Goal: Task Accomplishment & Management: Manage account settings

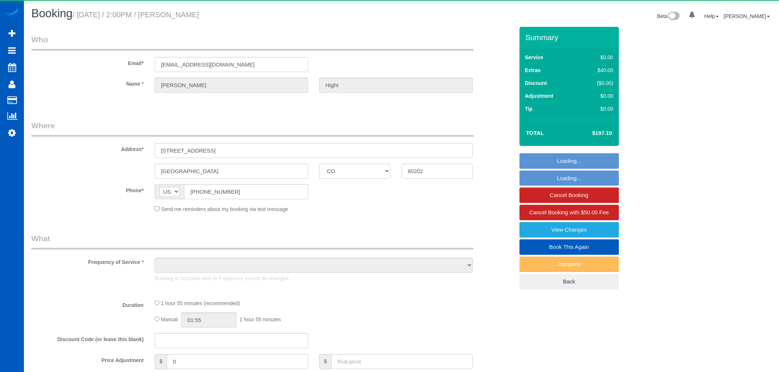
select select "CO"
select select "string:fspay-a25ef8bf-e1c0-418b-9512-38e875064587"
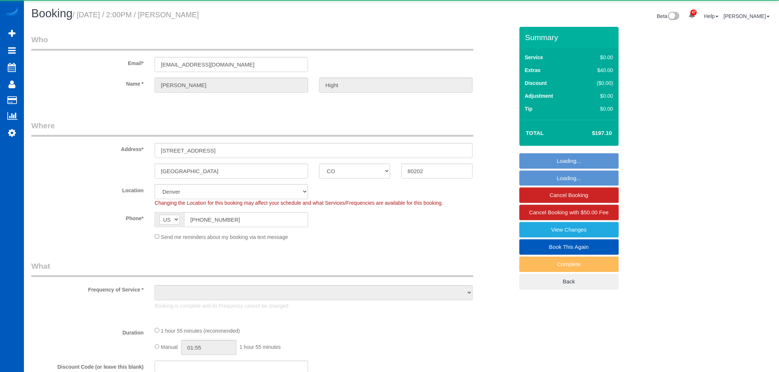
select select "object:1096"
select select "199"
select select "1001"
select select "2"
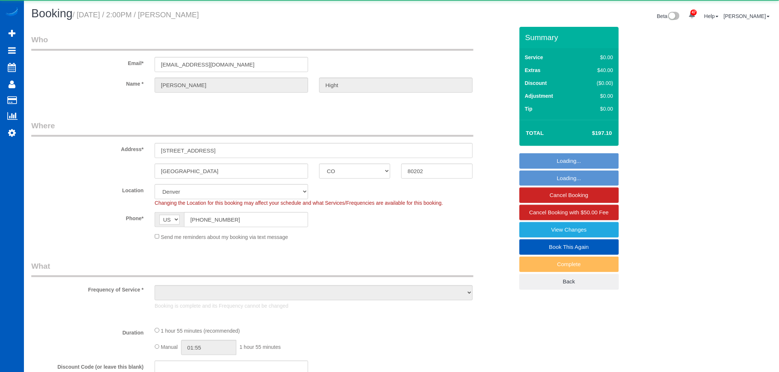
select select "spot1"
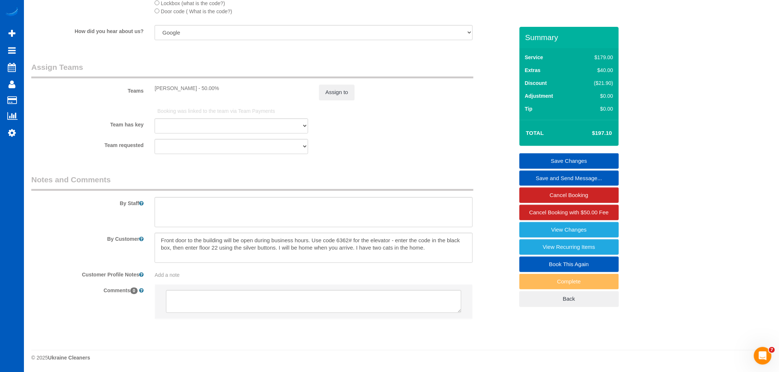
scroll to position [713, 0]
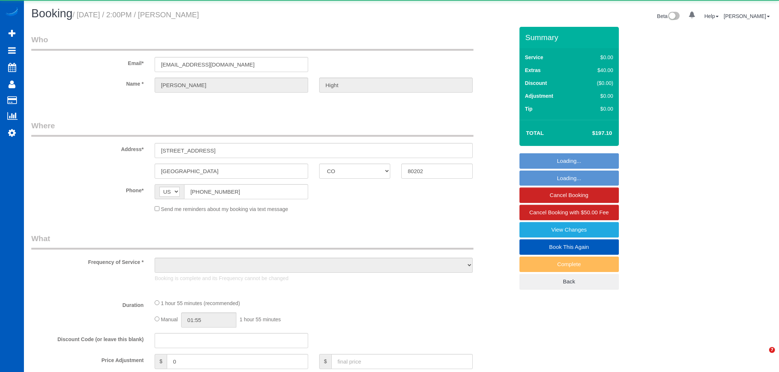
select select "CO"
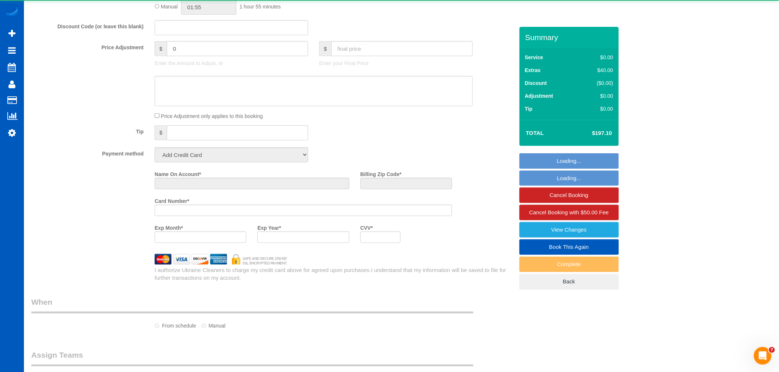
select select "object:1186"
select select "string:fspay-a25ef8bf-e1c0-418b-9512-38e875064587"
select select "199"
select select "1001"
select select "2"
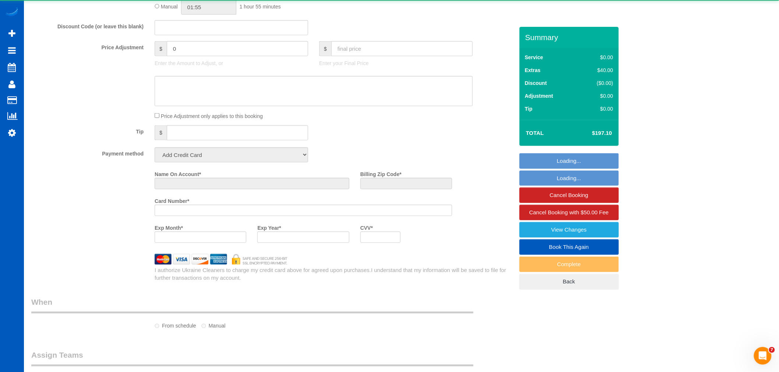
select select "2"
select select "spot6"
select select "number:8"
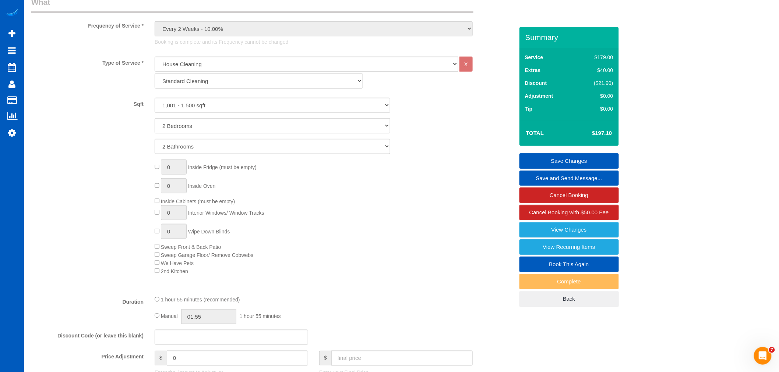
scroll to position [141, 0]
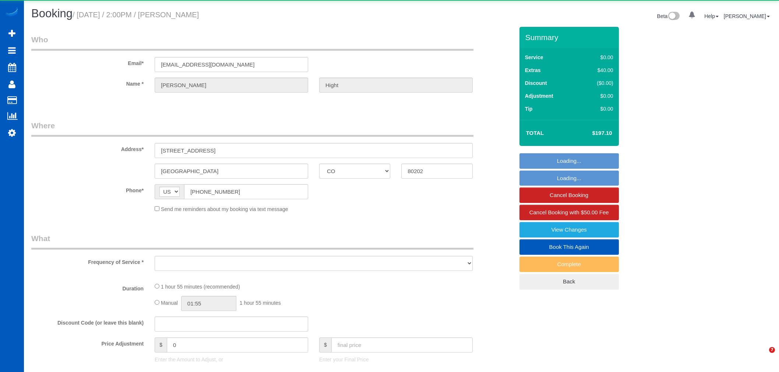
select select "CO"
select select "string:fspay-a25ef8bf-e1c0-418b-9512-38e875064587"
select select "spot1"
select select "spot8"
select select "object:816"
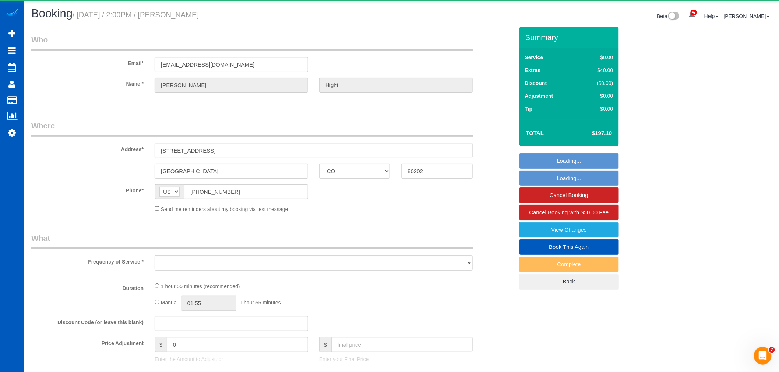
select select "199"
select select "1001"
select select "2"
select select "number:8"
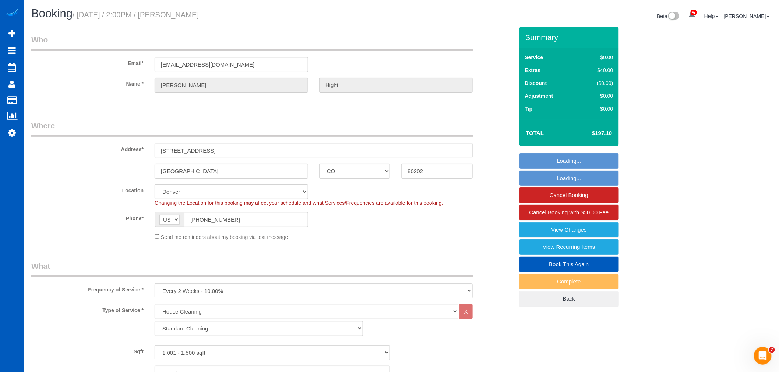
select select "1001"
select select "2"
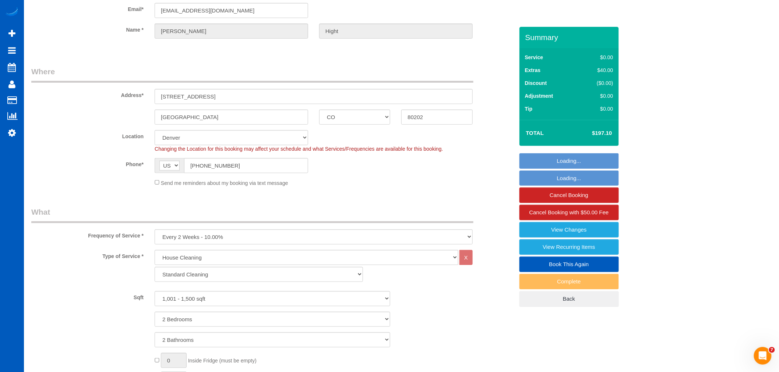
select select "object:1169"
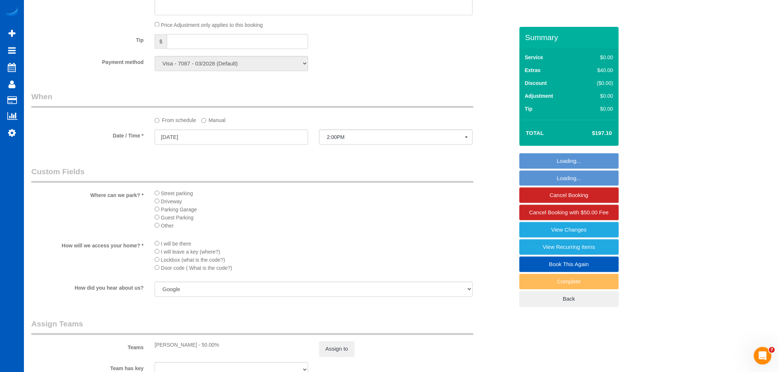
scroll to position [695, 0]
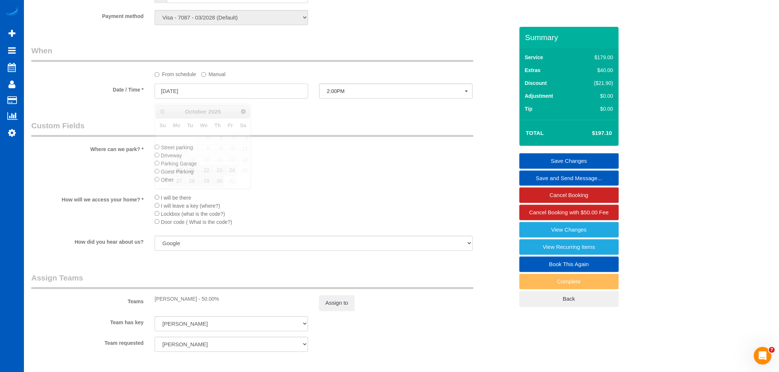
click at [187, 89] on input "10/16/2025" at bounding box center [231, 91] width 153 height 15
click at [210, 75] on label "Manual" at bounding box center [213, 73] width 24 height 10
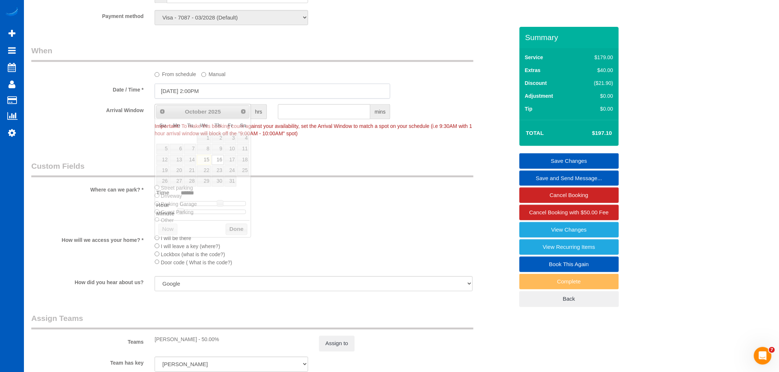
click at [188, 94] on input "10/16/2025 2:00PM" at bounding box center [273, 91] width 236 height 15
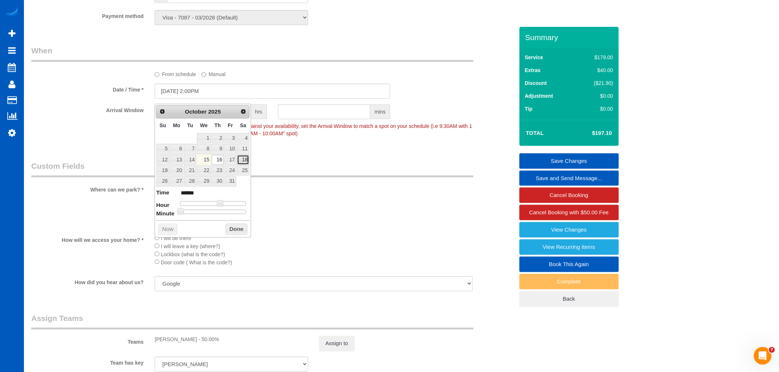
click at [247, 159] on link "18" at bounding box center [243, 160] width 12 height 10
type input "10/18/2025 12:00PM"
type input "*******"
type input "10/18/2025 11:00AM"
type input "*******"
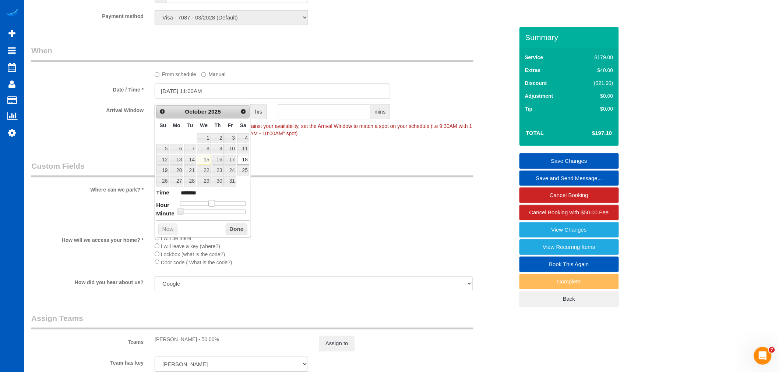
type input "10/18/2025 10:00AM"
type input "*******"
drag, startPoint x: 216, startPoint y: 203, endPoint x: 208, endPoint y: 204, distance: 7.4
click at [208, 204] on div at bounding box center [213, 203] width 66 height 4
click at [230, 225] on button "Done" at bounding box center [237, 230] width 22 height 12
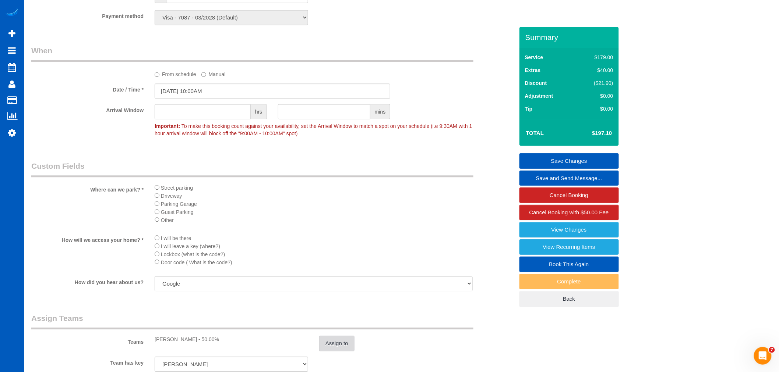
click at [345, 351] on button "Assign to" at bounding box center [336, 343] width 35 height 15
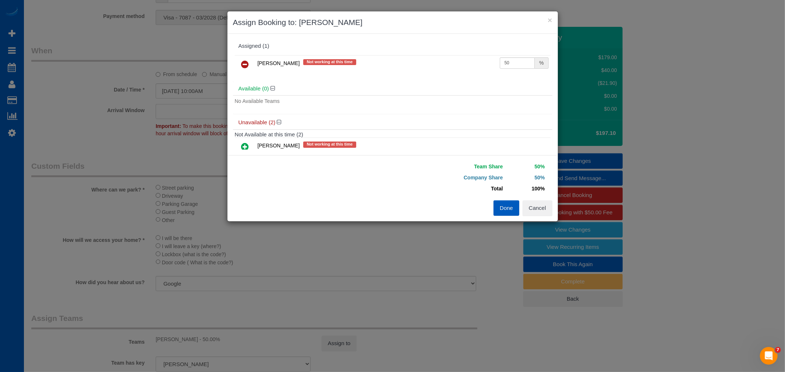
click at [237, 63] on link at bounding box center [245, 64] width 17 height 15
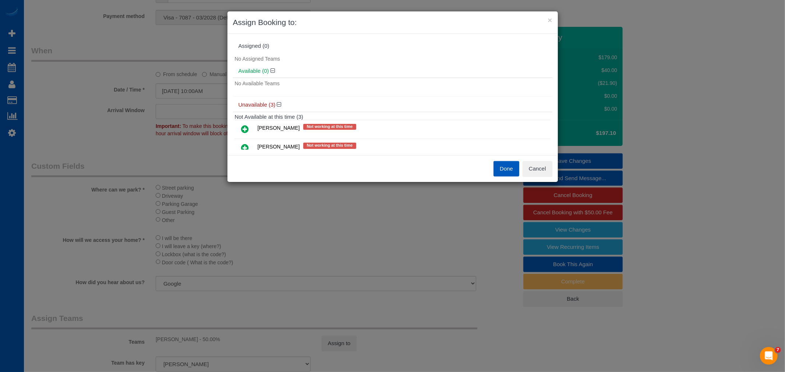
click at [244, 130] on icon at bounding box center [245, 129] width 8 height 9
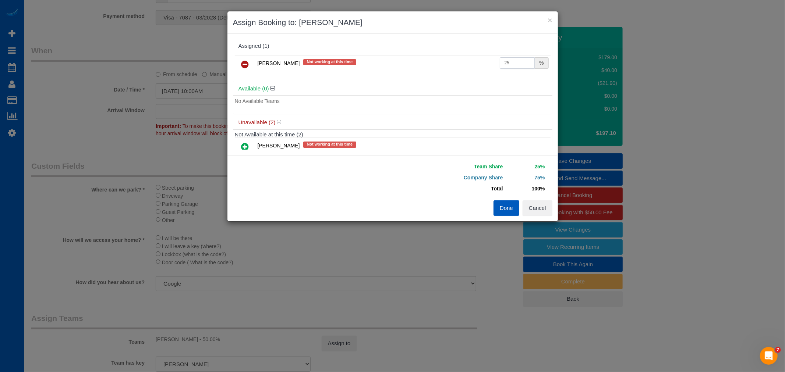
drag, startPoint x: 435, startPoint y: 68, endPoint x: 423, endPoint y: 71, distance: 12.2
click at [423, 71] on tr "Ivanna Atamaniuk Not working at this time 25 %" at bounding box center [393, 64] width 316 height 19
type input "50"
click at [512, 210] on button "Done" at bounding box center [506, 208] width 26 height 15
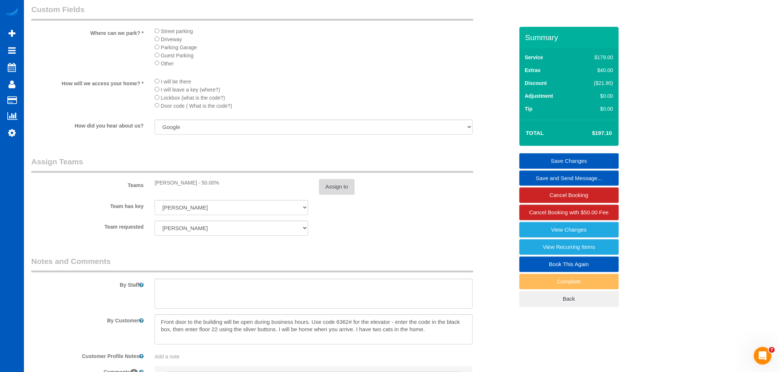
scroll to position [858, 0]
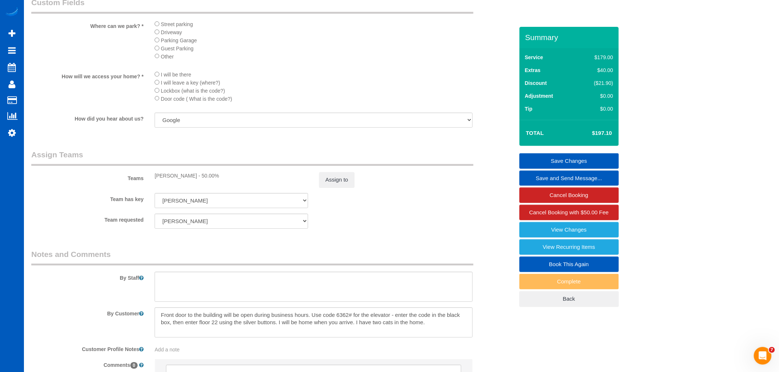
click at [567, 162] on link "Save Changes" at bounding box center [568, 160] width 99 height 15
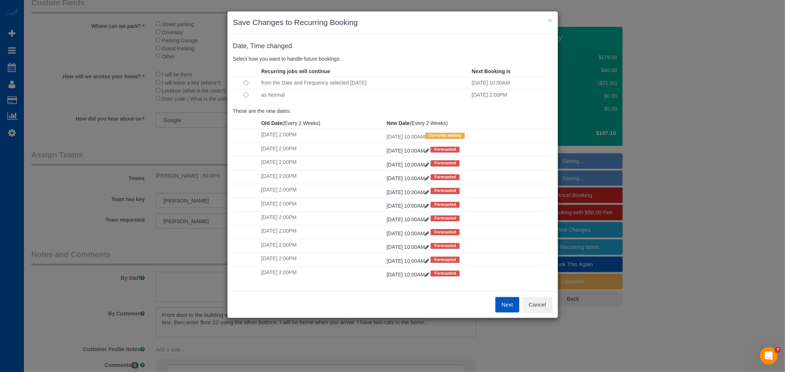
click at [250, 96] on td at bounding box center [246, 95] width 26 height 12
click at [498, 301] on button "Next" at bounding box center [507, 304] width 24 height 15
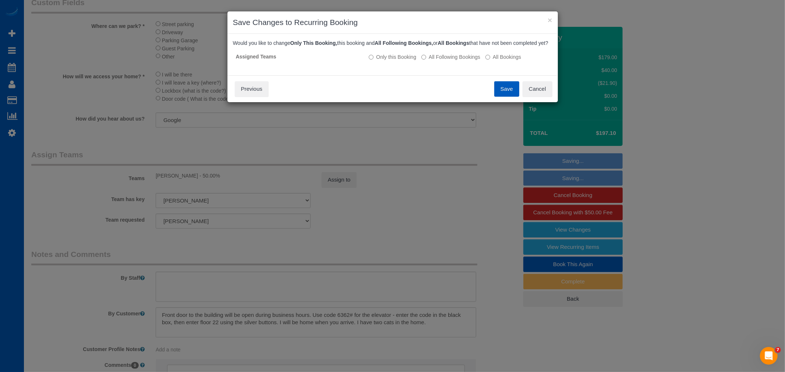
click at [502, 97] on button "Save" at bounding box center [506, 88] width 25 height 15
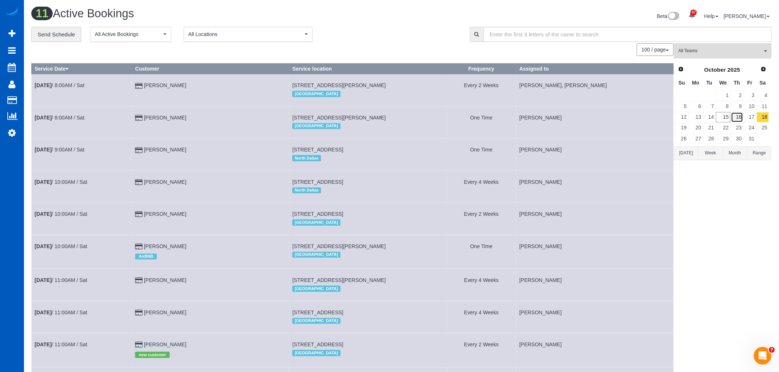
click at [738, 116] on link "16" at bounding box center [737, 117] width 12 height 10
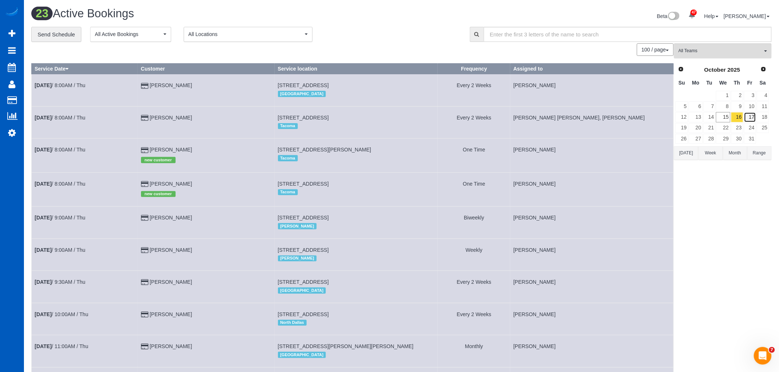
click at [752, 114] on link "17" at bounding box center [750, 117] width 12 height 10
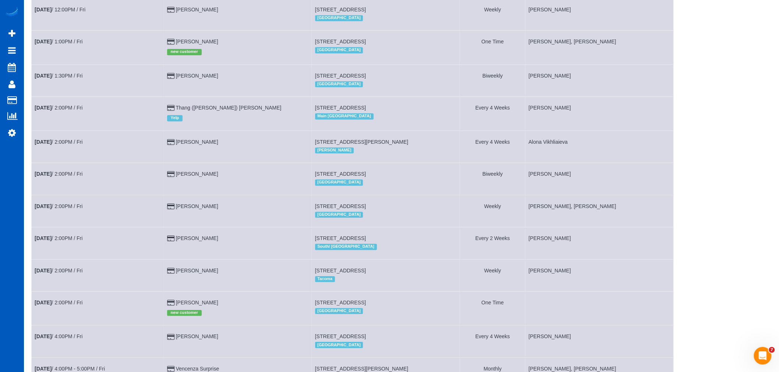
scroll to position [774, 0]
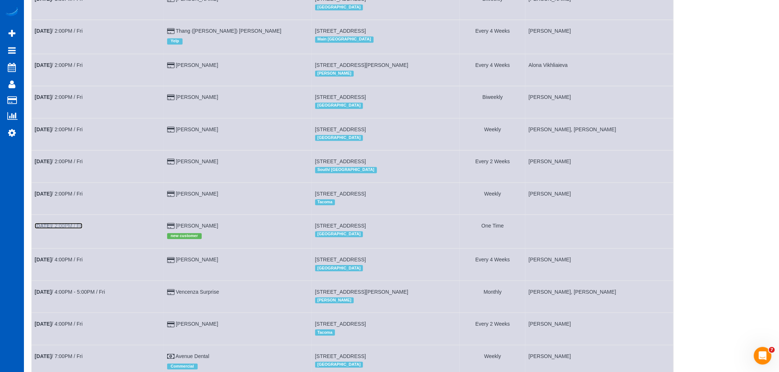
click at [52, 229] on b "Oct 17th" at bounding box center [43, 226] width 17 height 6
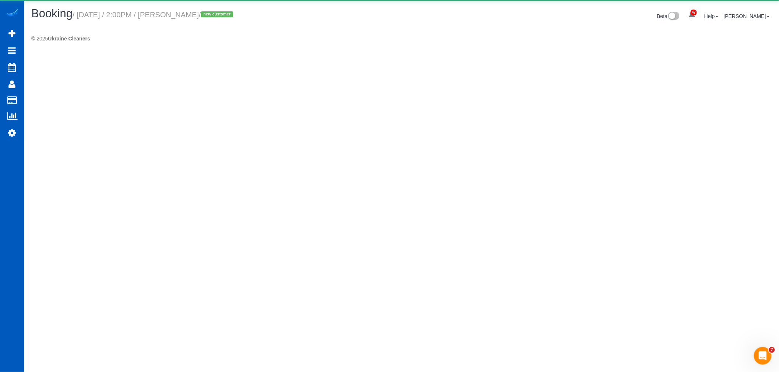
select select "CO"
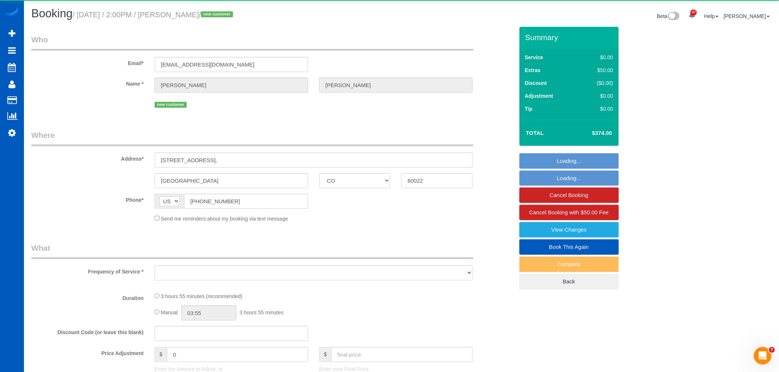
select select "object:3194"
select select "string:fspay-6a462a0a-0131-4c7d-bf99-6445de58b556"
select select "199"
select select "spot15"
select select "number:8"
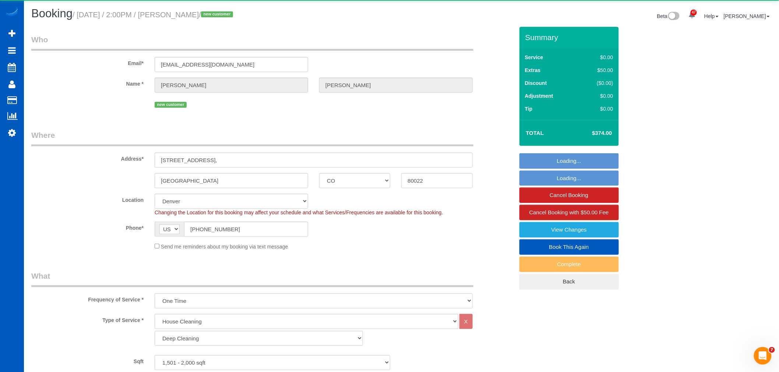
select select "1501"
select select "3"
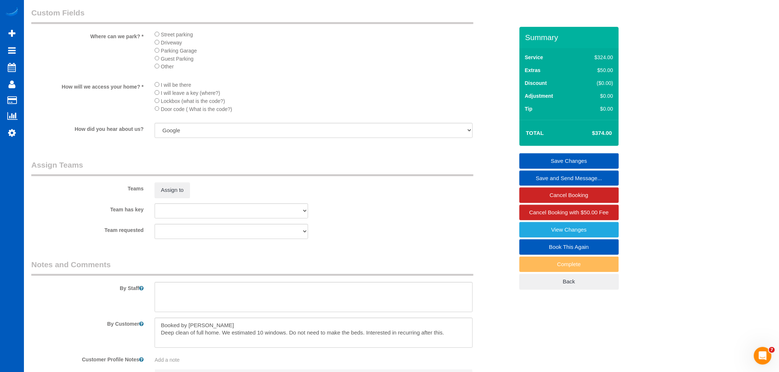
scroll to position [913, 0]
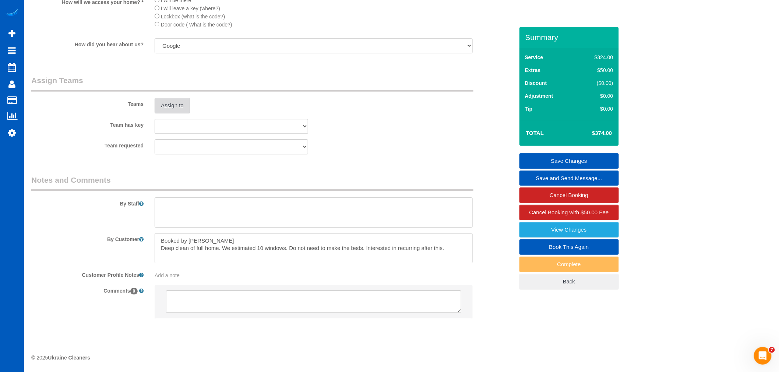
click at [173, 111] on button "Assign to" at bounding box center [172, 105] width 35 height 15
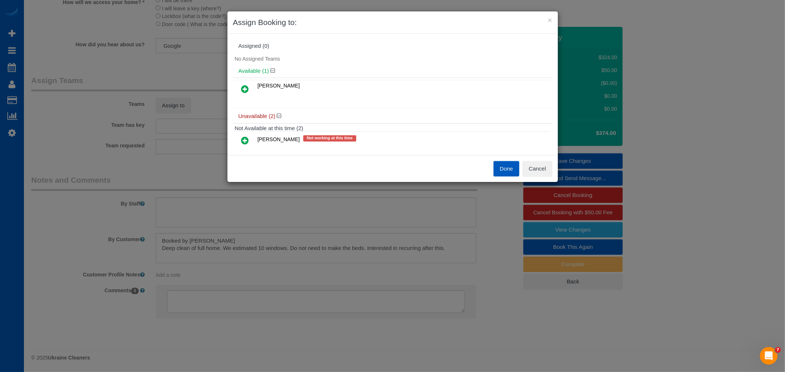
click at [249, 91] on link at bounding box center [245, 89] width 17 height 15
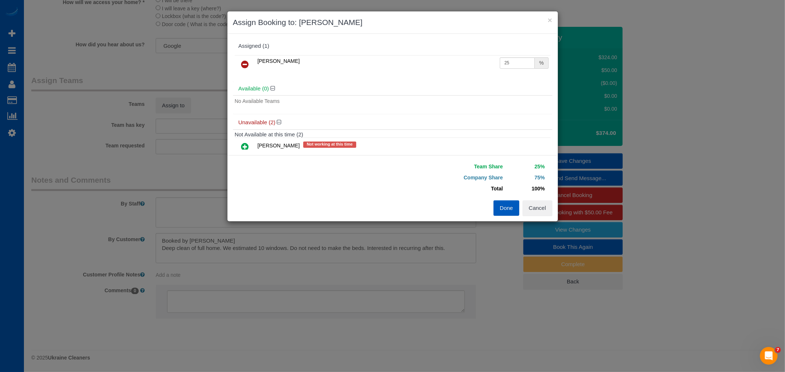
click at [498, 204] on button "Done" at bounding box center [506, 208] width 26 height 15
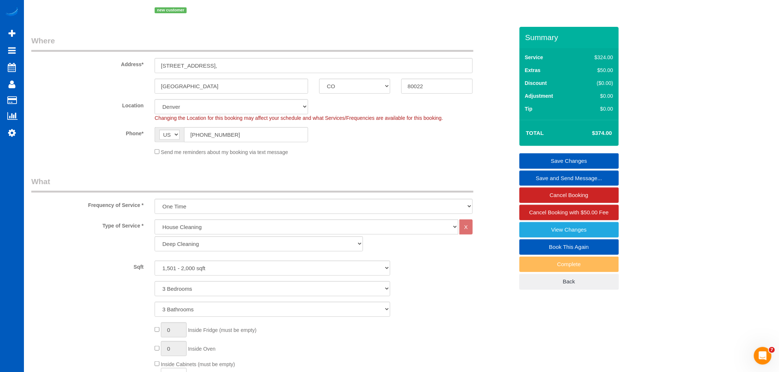
scroll to position [0, 0]
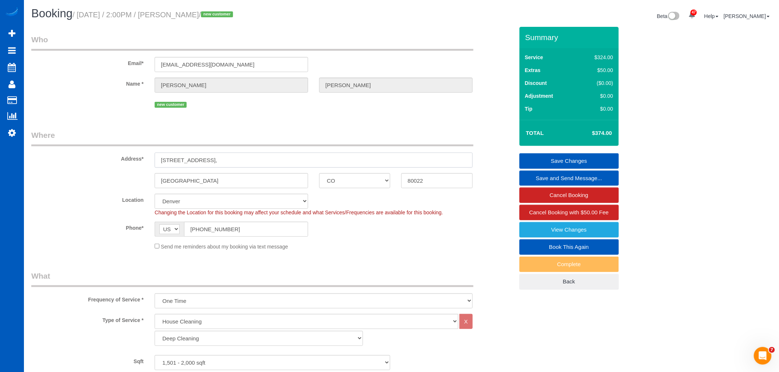
drag, startPoint x: 157, startPoint y: 161, endPoint x: 226, endPoint y: 162, distance: 68.1
click at [226, 162] on input "16571 E 119th Way, Unit E," at bounding box center [314, 160] width 318 height 15
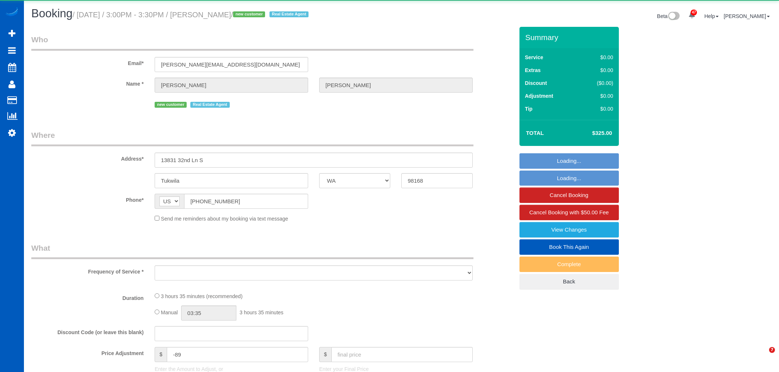
select select "WA"
select select "199"
select select "1001"
select select "3"
select select "2"
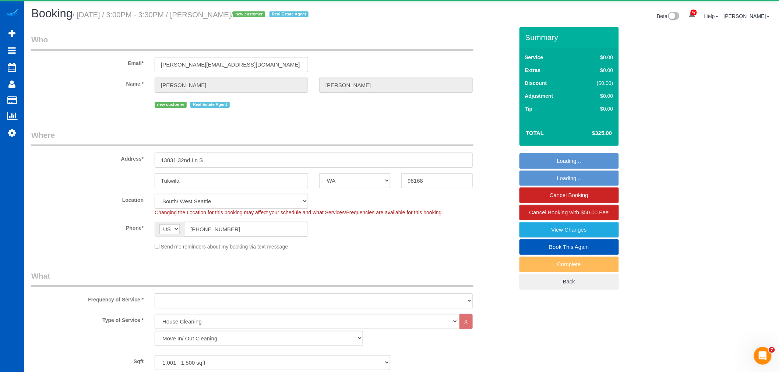
select select "object:15401"
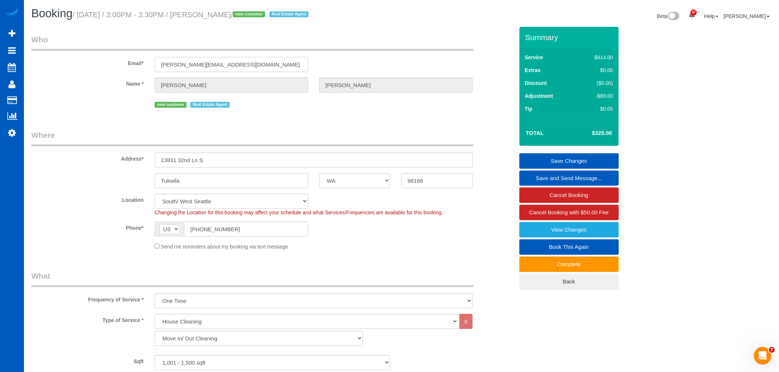
click at [241, 64] on input "[PERSON_NAME][EMAIL_ADDRESS][DOMAIN_NAME]" at bounding box center [231, 64] width 153 height 15
drag, startPoint x: 241, startPoint y: 64, endPoint x: 152, endPoint y: 57, distance: 89.7
click at [152, 57] on div "[PERSON_NAME][EMAIL_ADDRESS][DOMAIN_NAME]" at bounding box center [231, 64] width 164 height 15
